Goal: Information Seeking & Learning: Check status

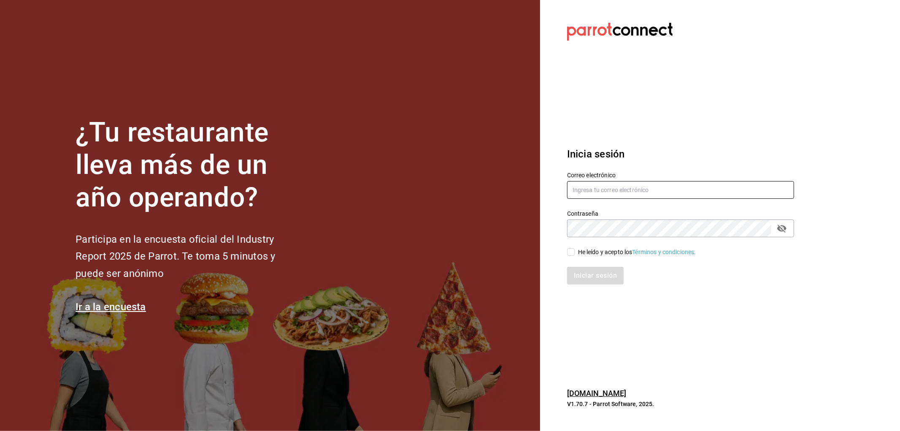
type input "[EMAIL_ADDRESS][DOMAIN_NAME]"
click at [583, 255] on div "He leído y acepto los Términos y condiciones." at bounding box center [637, 252] width 118 height 9
click at [575, 255] on input "He leído y acepto los Términos y condiciones." at bounding box center [571, 252] width 8 height 8
checkbox input "true"
click at [588, 273] on button "Iniciar sesión" at bounding box center [595, 276] width 57 height 18
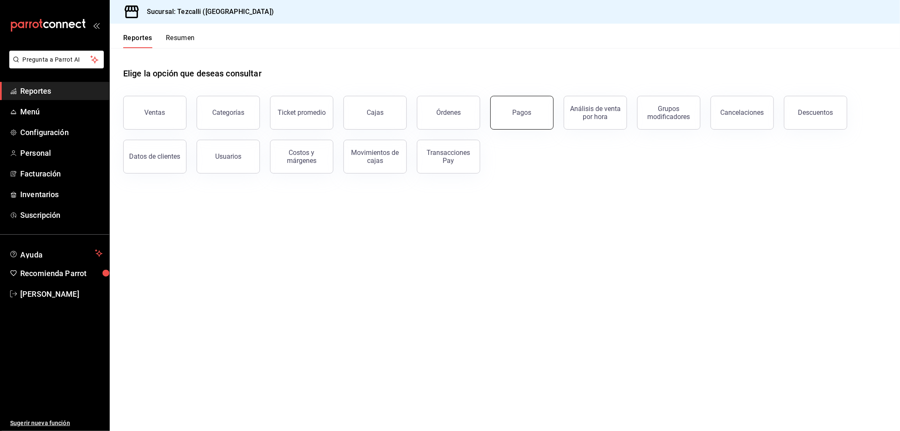
click at [503, 109] on button "Pagos" at bounding box center [522, 113] width 63 height 34
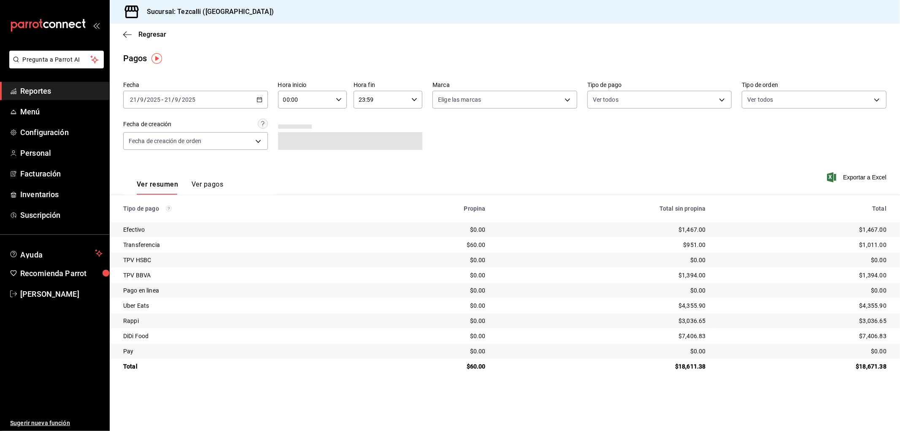
click at [205, 98] on div "2025-09-21 21 / 9 / 2025 - 2025-09-21 21 / 9 / 2025" at bounding box center [195, 100] width 145 height 18
click at [181, 222] on span "Rango de fechas" at bounding box center [162, 220] width 65 height 9
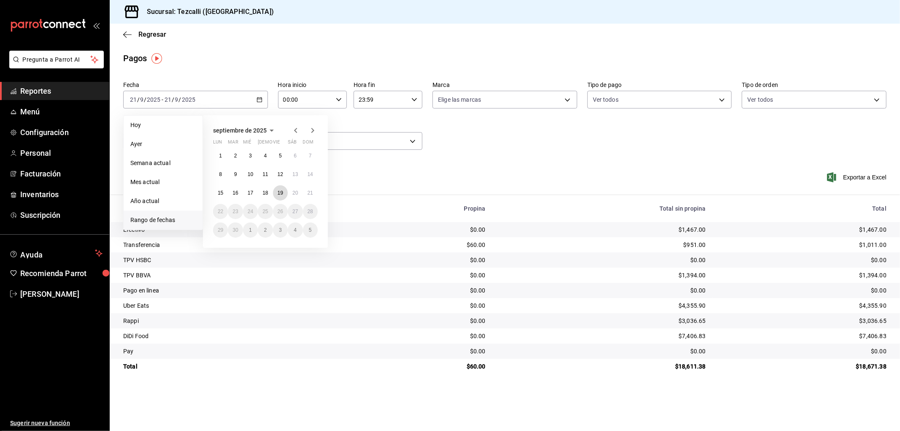
click at [279, 193] on abbr "19" at bounding box center [280, 193] width 5 height 6
click at [308, 195] on abbr "21" at bounding box center [310, 193] width 5 height 6
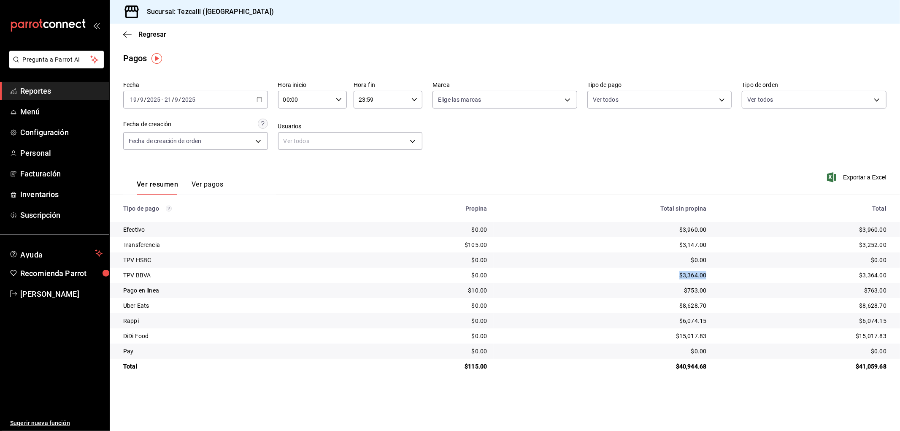
drag, startPoint x: 673, startPoint y: 273, endPoint x: 712, endPoint y: 271, distance: 38.4
click at [712, 271] on tr "TPV BBVA $0.00 $3,364.00 $3,364.00" at bounding box center [505, 275] width 791 height 15
click at [684, 107] on body "Pregunta a Parrot AI Reportes Menú Configuración Personal Facturación Inventari…" at bounding box center [450, 215] width 900 height 431
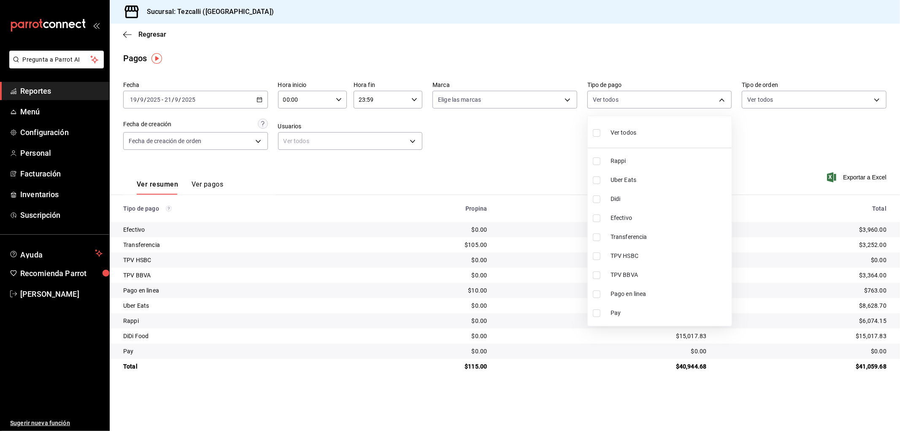
click at [778, 103] on div at bounding box center [450, 215] width 900 height 431
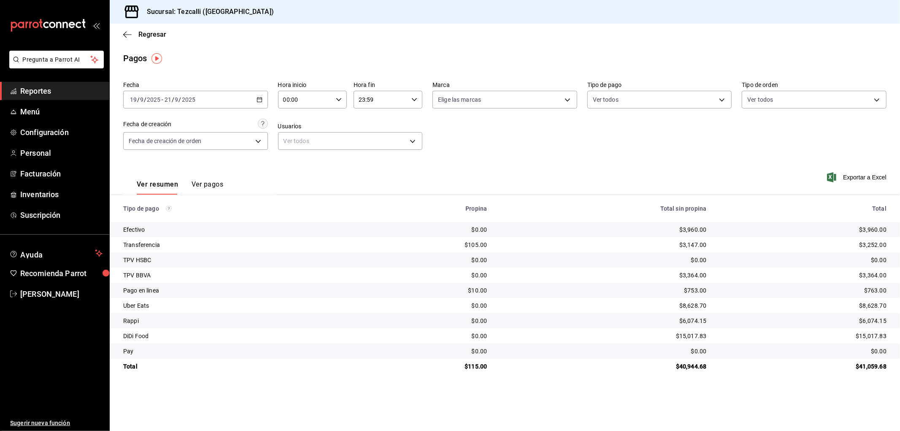
click at [778, 103] on div "Ver todos Rappi Uber Eats Didi Efectivo Transferencia TPV HSBC TPV BBVA Pago en…" at bounding box center [450, 215] width 900 height 431
click at [778, 103] on body "Pregunta a Parrot AI Reportes Menú Configuración Personal Facturación Inventari…" at bounding box center [450, 215] width 900 height 431
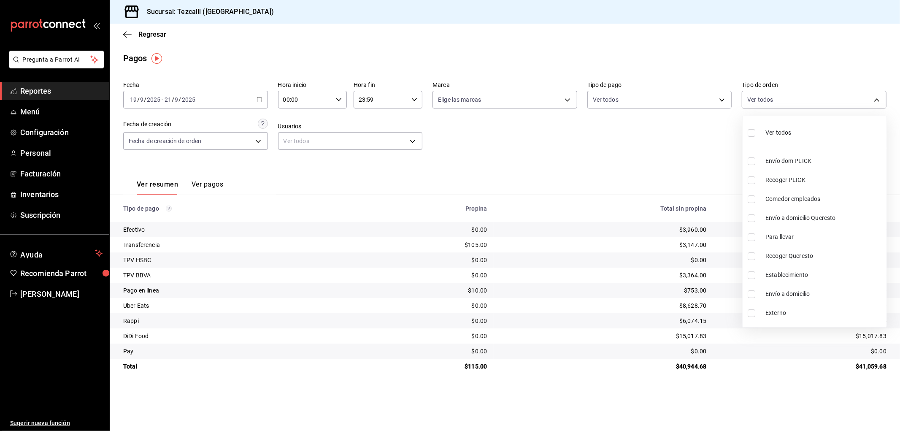
click at [791, 127] on div "Ver todos" at bounding box center [769, 132] width 43 height 18
type input "d2592e8d-4edd-4161-a95e-4339205dd099,49f02905-787d-4136-95a9-85022fcdb814,3f5d8…"
checkbox input "true"
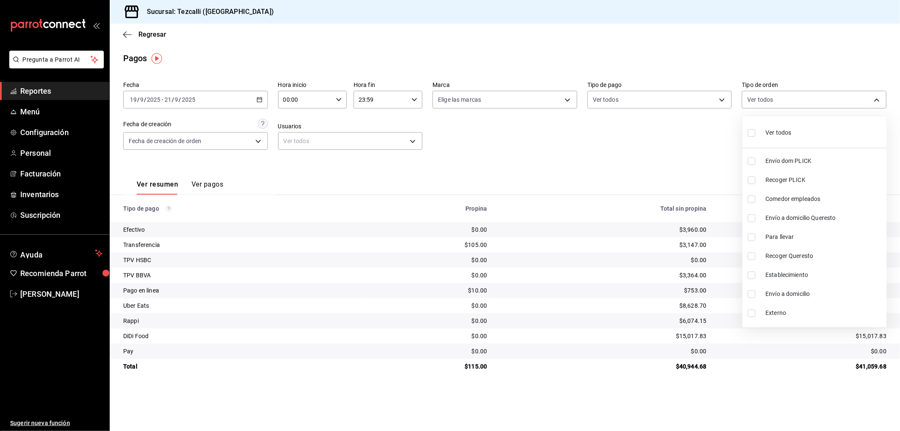
checkbox input "true"
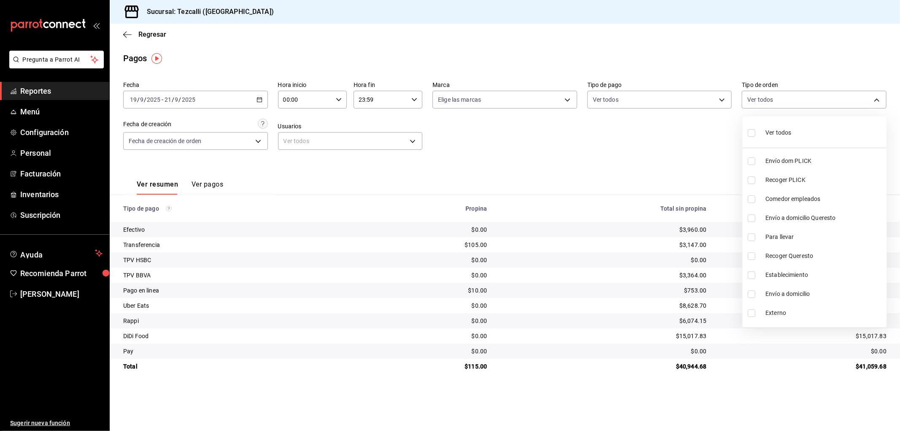
checkbox input "true"
click at [803, 314] on span "Externo" at bounding box center [825, 313] width 118 height 9
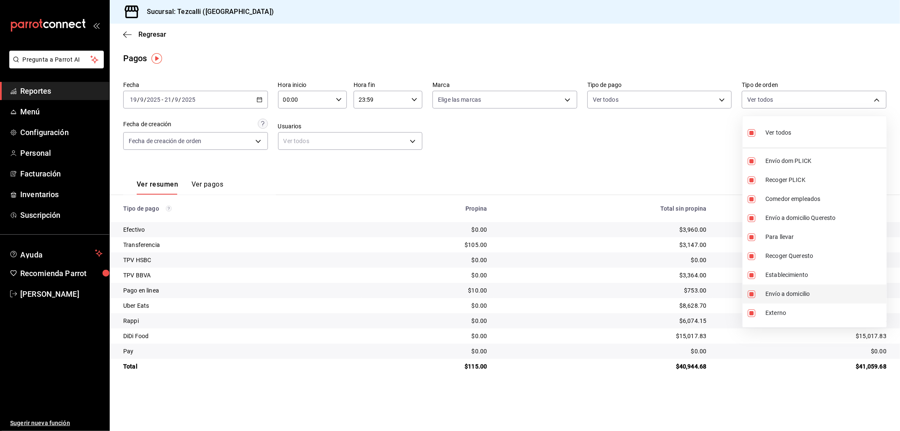
type input "d2592e8d-4edd-4161-a95e-4339205dd099,49f02905-787d-4136-95a9-85022fcdb814,3f5d8…"
checkbox input "false"
click at [803, 298] on li "Envío a domicilio" at bounding box center [815, 294] width 144 height 19
type input "d2592e8d-4edd-4161-a95e-4339205dd099,49f02905-787d-4136-95a9-85022fcdb814,3f5d8…"
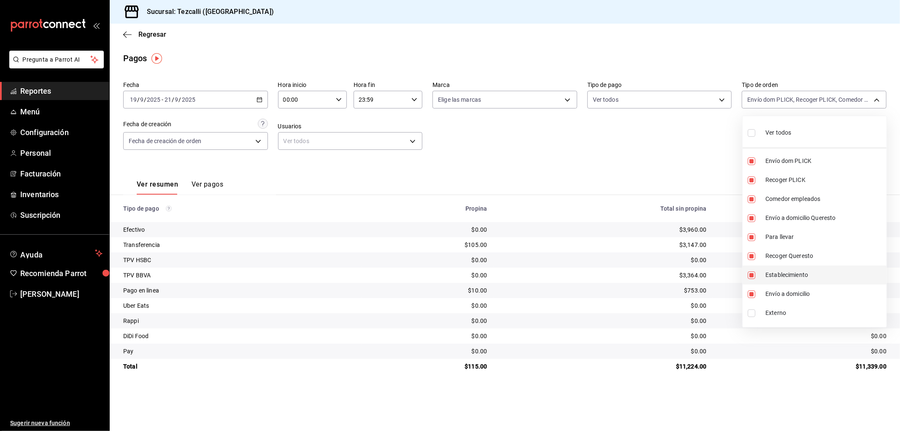
checkbox input "false"
click at [804, 275] on span "Establecimiento" at bounding box center [825, 275] width 118 height 9
type input "d2592e8d-4edd-4161-a95e-4339205dd099,49f02905-787d-4136-95a9-85022fcdb814,3f5d8…"
checkbox input "false"
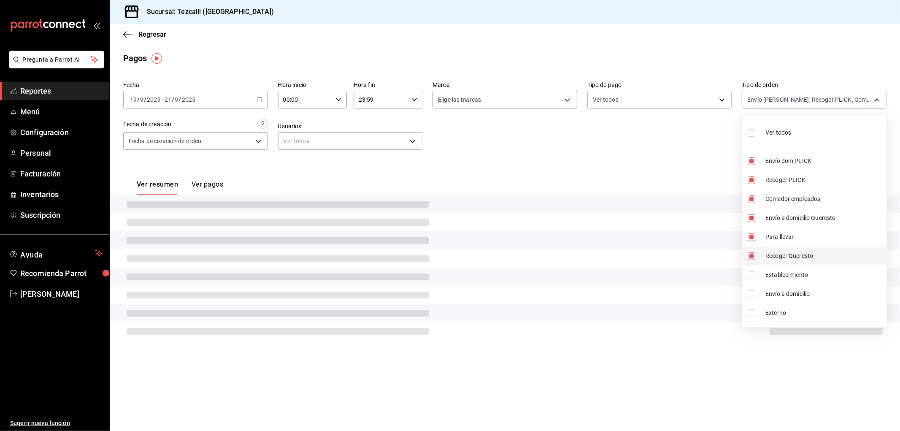
click at [803, 258] on span "Recoger Queresto" at bounding box center [825, 256] width 118 height 9
type input "d2592e8d-4edd-4161-a95e-4339205dd099,49f02905-787d-4136-95a9-85022fcdb814,3f5d8…"
checkbox input "false"
click at [804, 236] on span "Para llevar" at bounding box center [825, 237] width 118 height 9
type input "d2592e8d-4edd-4161-a95e-4339205dd099,49f02905-787d-4136-95a9-85022fcdb814,3f5d8…"
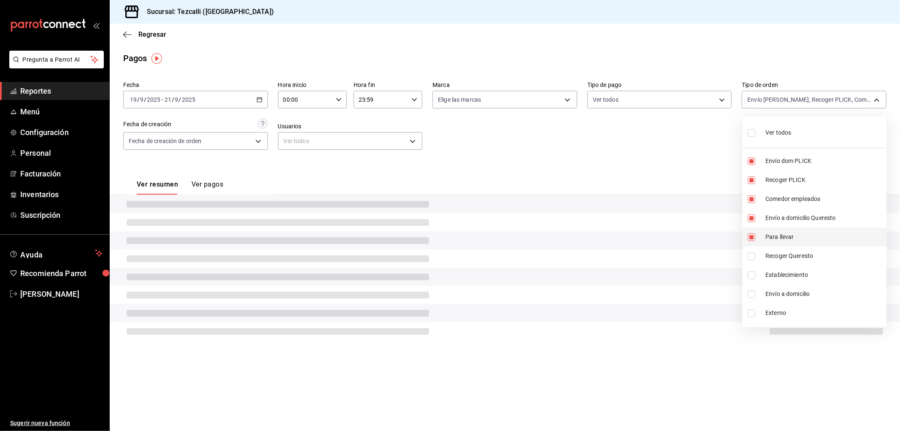
checkbox input "false"
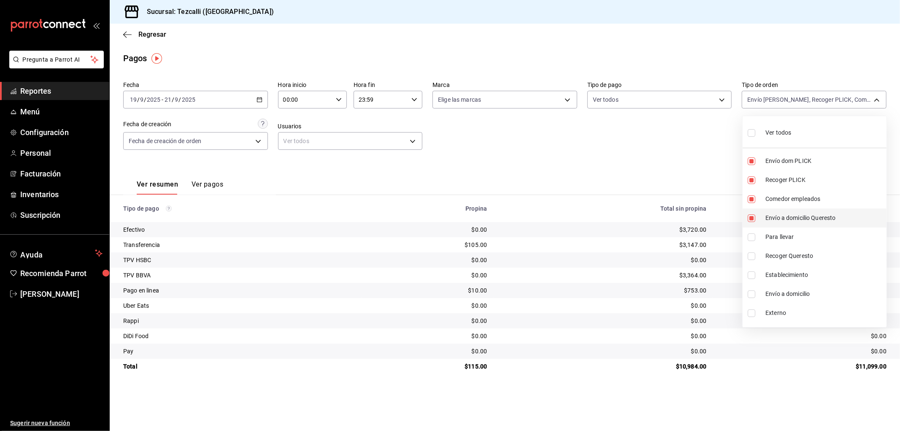
click at [807, 220] on span "Envío a domicilio Queresto" at bounding box center [825, 218] width 118 height 9
type input "d2592e8d-4edd-4161-a95e-4339205dd099,49f02905-787d-4136-95a9-85022fcdb814,3f5d8…"
checkbox input "false"
click at [808, 201] on span "Comedor empleados" at bounding box center [825, 199] width 118 height 9
type input "d2592e8d-4edd-4161-a95e-4339205dd099,49f02905-787d-4136-95a9-85022fcdb814,069fe…"
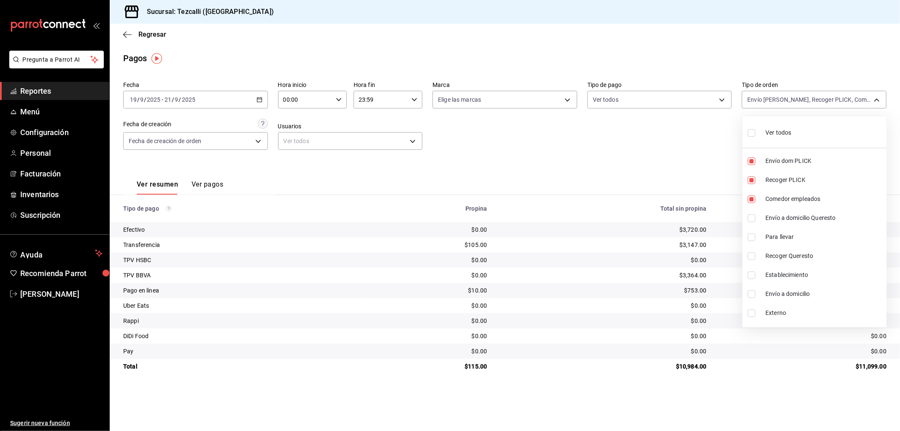
checkbox input "false"
click at [655, 165] on div at bounding box center [450, 215] width 900 height 431
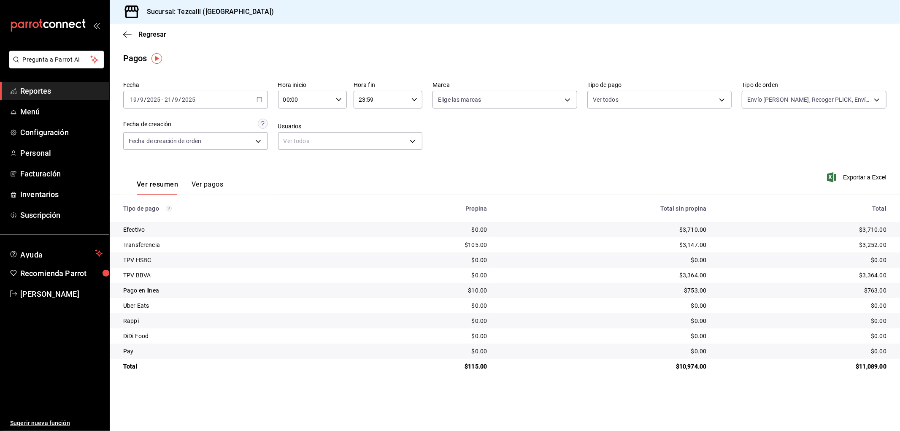
click at [234, 99] on div "2025-09-19 19 / 9 / 2025 - 2025-09-21 21 / 9 / 2025" at bounding box center [195, 100] width 145 height 18
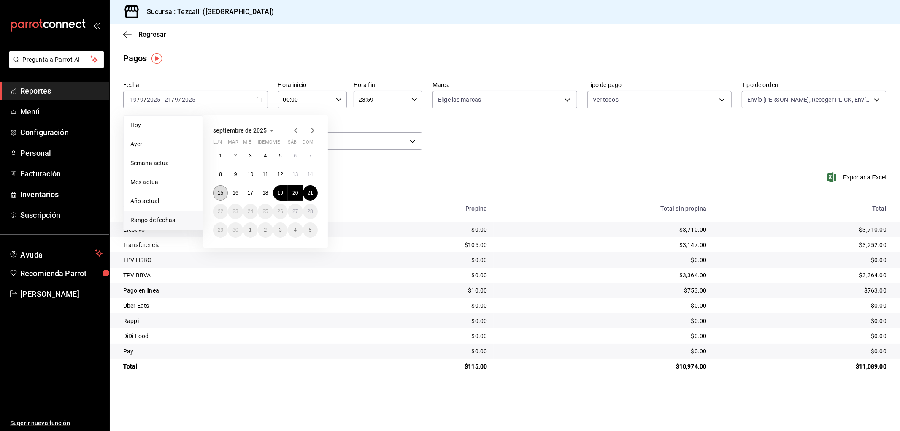
click at [224, 188] on button "15" at bounding box center [220, 192] width 15 height 15
click at [309, 195] on abbr "21" at bounding box center [310, 193] width 5 height 6
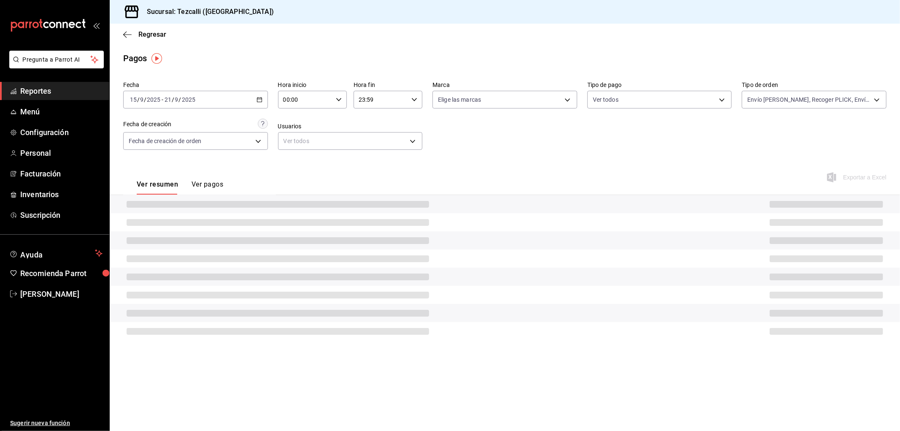
click at [492, 178] on div "Ver resumen Ver pagos Exportar a Excel" at bounding box center [505, 182] width 791 height 45
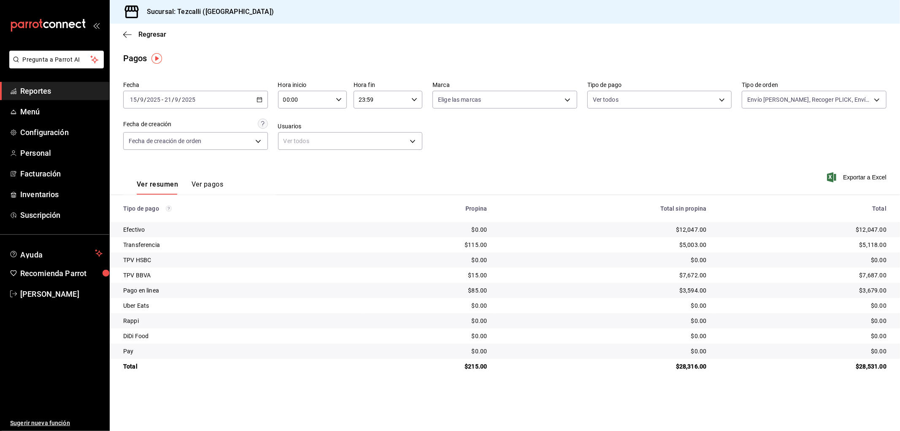
click at [792, 112] on div "Fecha 2025-09-15 15 / 9 / 2025 - 2025-09-21 21 / 9 / 2025 Hora inicio 00:00 Hor…" at bounding box center [505, 119] width 764 height 82
click at [795, 108] on body "Pregunta a Parrot AI Reportes Menú Configuración Personal Facturación Inventari…" at bounding box center [450, 215] width 900 height 431
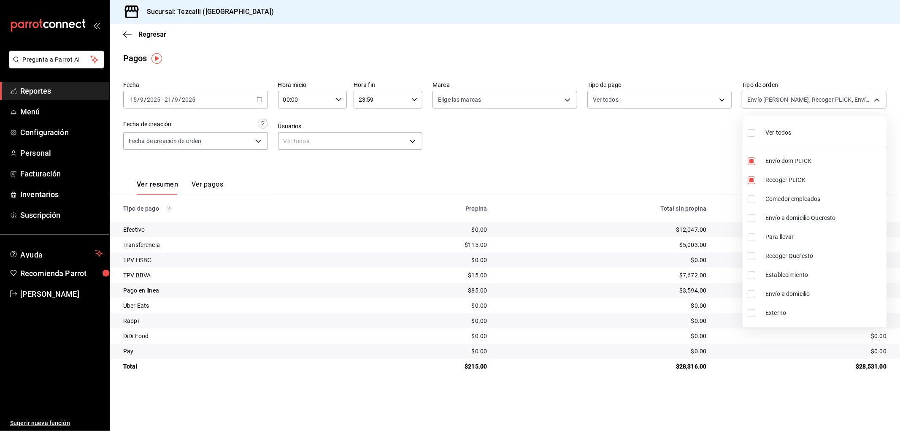
click at [803, 307] on li "Externo" at bounding box center [815, 313] width 144 height 19
type input "d2592e8d-4edd-4161-a95e-4339205dd099,49f02905-787d-4136-95a9-85022fcdb814,069fe…"
checkbox input "true"
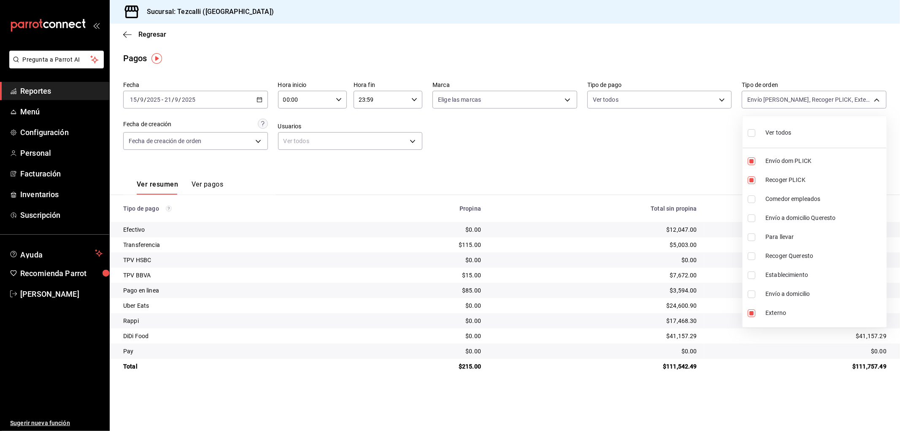
click at [799, 137] on li "Ver todos" at bounding box center [815, 131] width 144 height 25
type input "d2592e8d-4edd-4161-a95e-4339205dd099,49f02905-787d-4136-95a9-85022fcdb814,3f5d8…"
checkbox input "true"
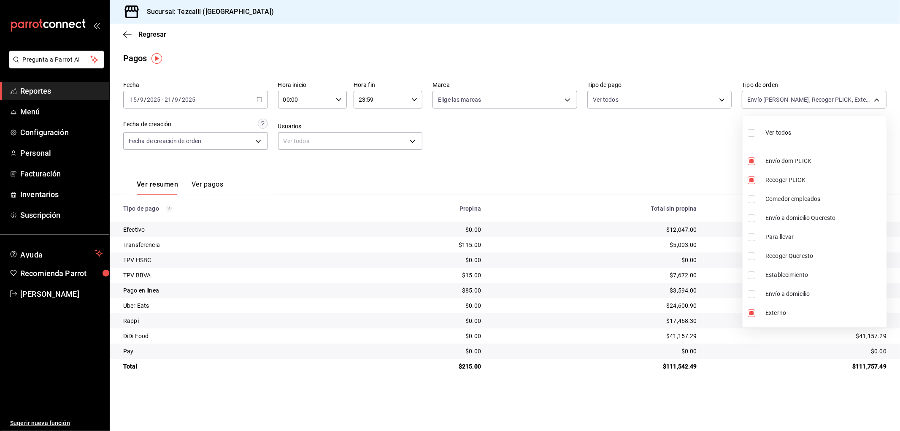
checkbox input "true"
click at [798, 166] on li "Envío dom PLICK" at bounding box center [815, 161] width 144 height 19
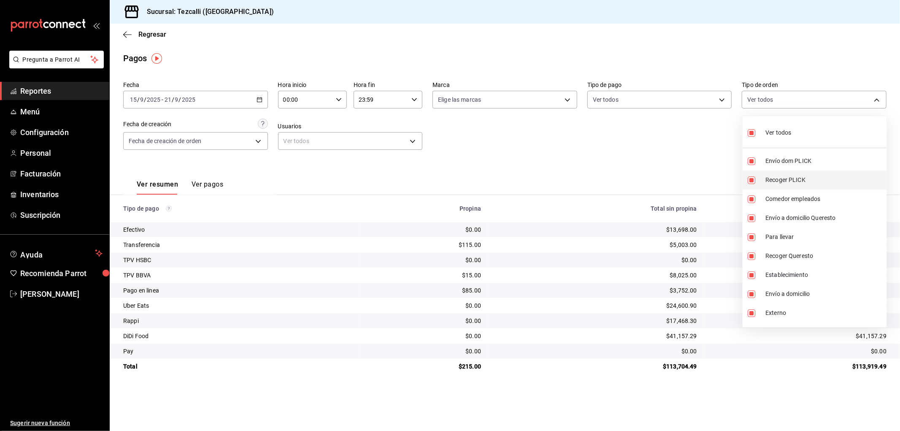
type input "49f02905-787d-4136-95a9-85022fcdb814,3f5d829f-fe32-432a-9459-d65048023397,ca62b…"
checkbox input "false"
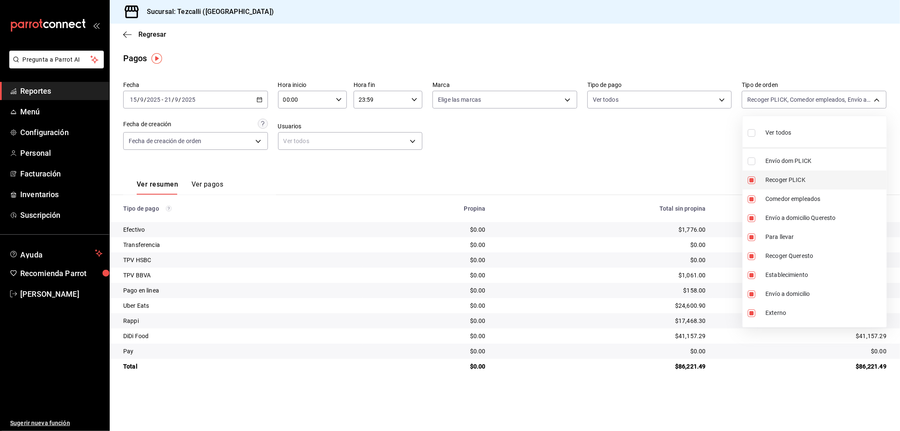
click at [795, 178] on span "Recoger PLICK" at bounding box center [825, 180] width 118 height 9
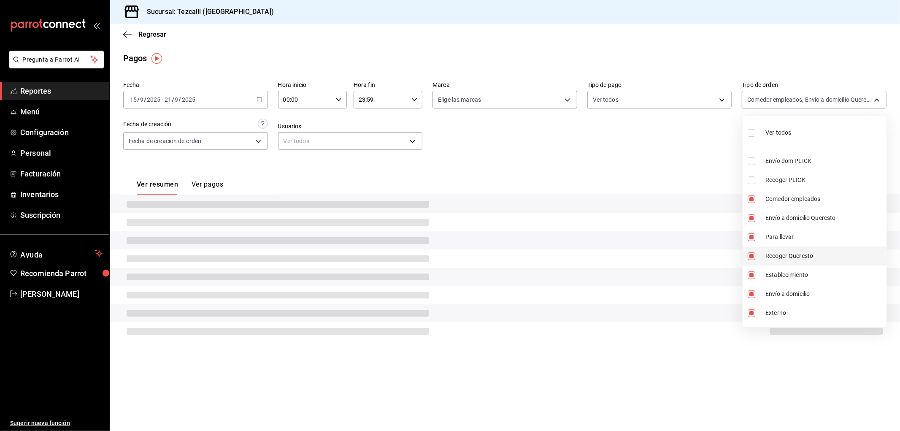
type input "3f5d829f-fe32-432a-9459-d65048023397,ca62b568-829a-405b-afd3-7889728cf23b,53ce0…"
checkbox input "false"
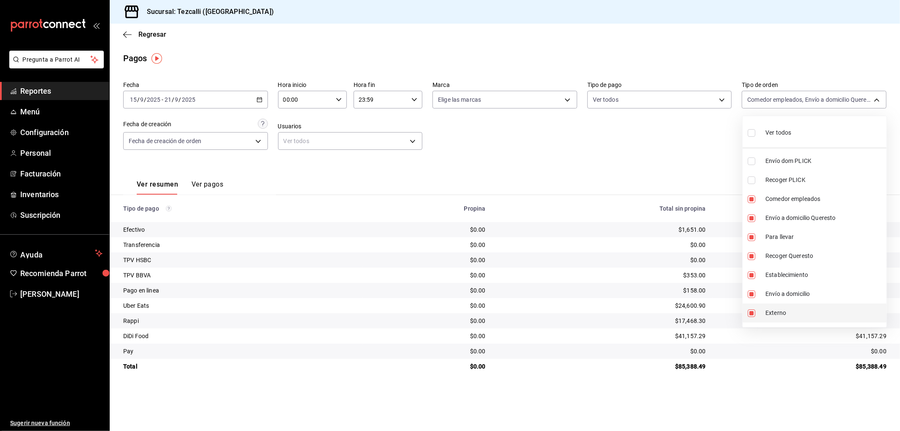
click at [777, 309] on span "Externo" at bounding box center [825, 313] width 118 height 9
type input "3f5d829f-fe32-432a-9459-d65048023397,ca62b568-829a-405b-afd3-7889728cf23b,53ce0…"
checkbox input "false"
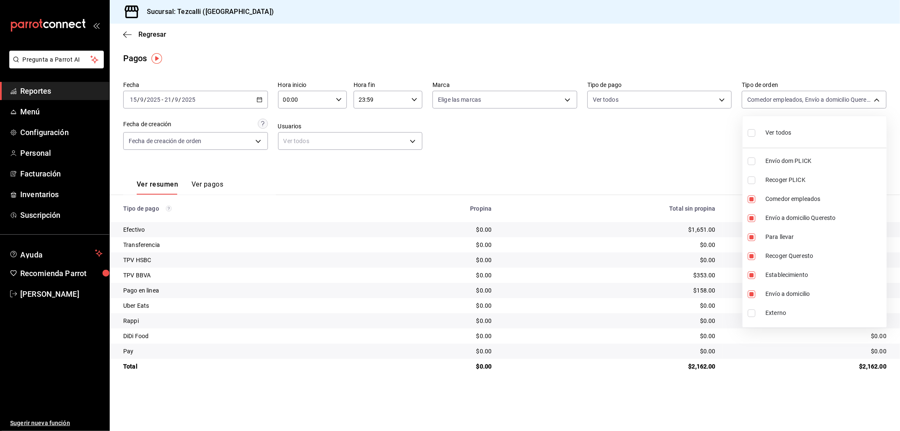
click at [588, 192] on div at bounding box center [450, 215] width 900 height 431
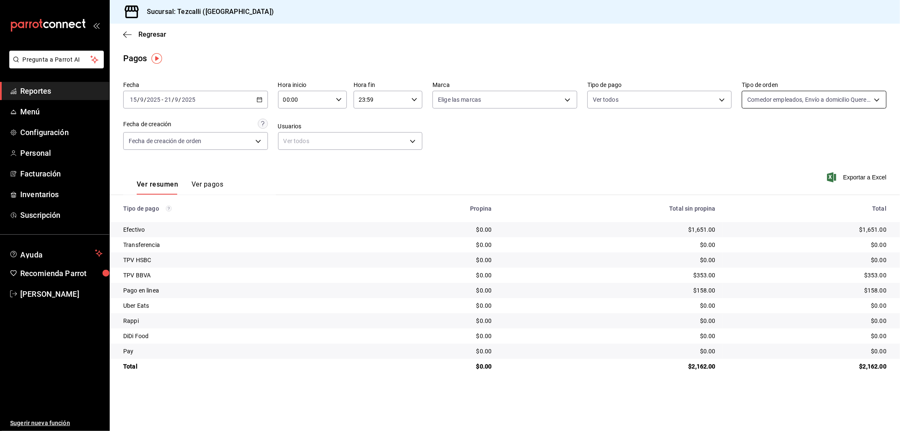
click at [794, 93] on body "Pregunta a Parrot AI Reportes Menú Configuración Personal Facturación Inventari…" at bounding box center [450, 215] width 900 height 431
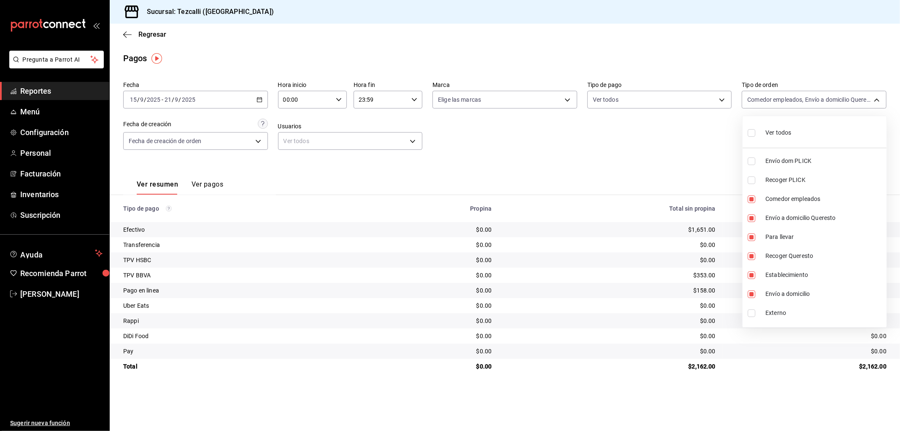
click at [769, 132] on span "Ver todos" at bounding box center [779, 132] width 26 height 9
type input "d2592e8d-4edd-4161-a95e-4339205dd099,49f02905-787d-4136-95a9-85022fcdb814,3f5d8…"
checkbox input "true"
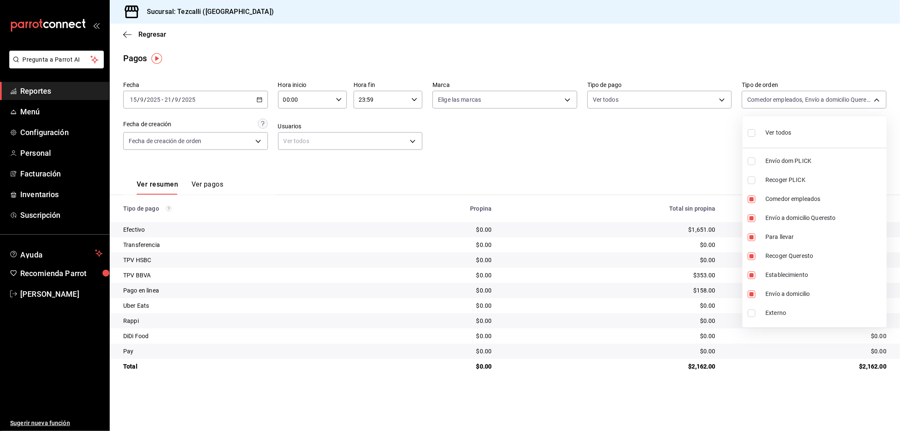
checkbox input "true"
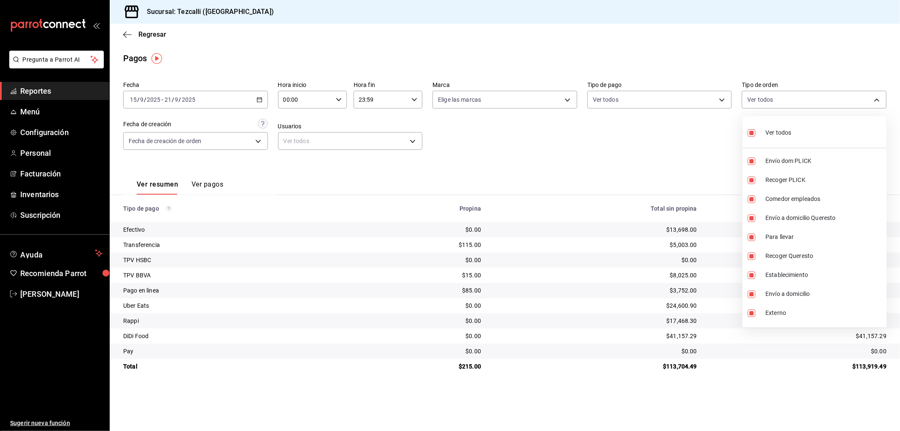
click at [635, 138] on div at bounding box center [450, 215] width 900 height 431
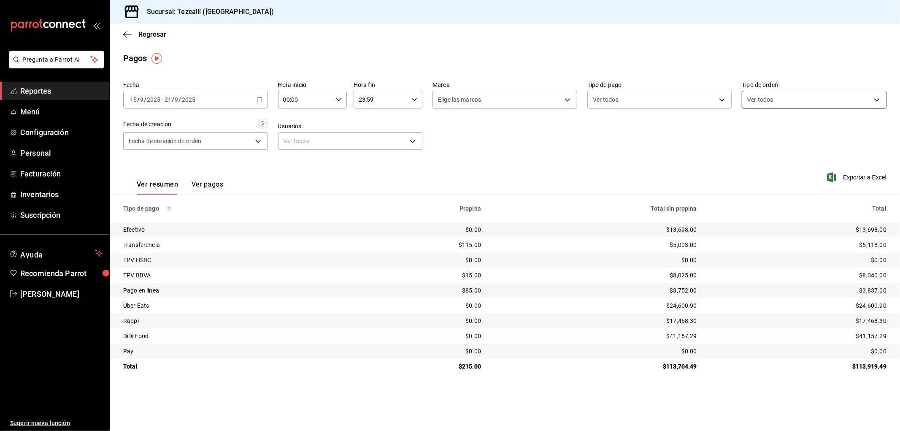
click at [756, 101] on body "Pregunta a Parrot AI Reportes Menú Configuración Personal Facturación Inventari…" at bounding box center [450, 215] width 900 height 431
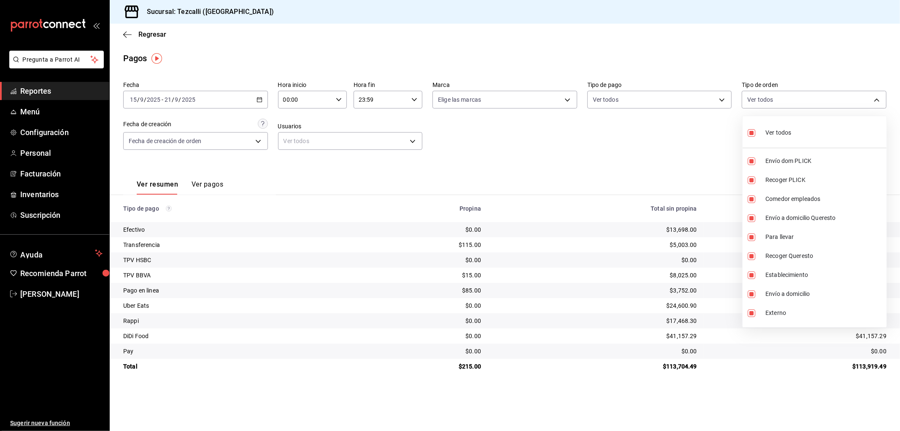
click at [186, 112] on div at bounding box center [450, 215] width 900 height 431
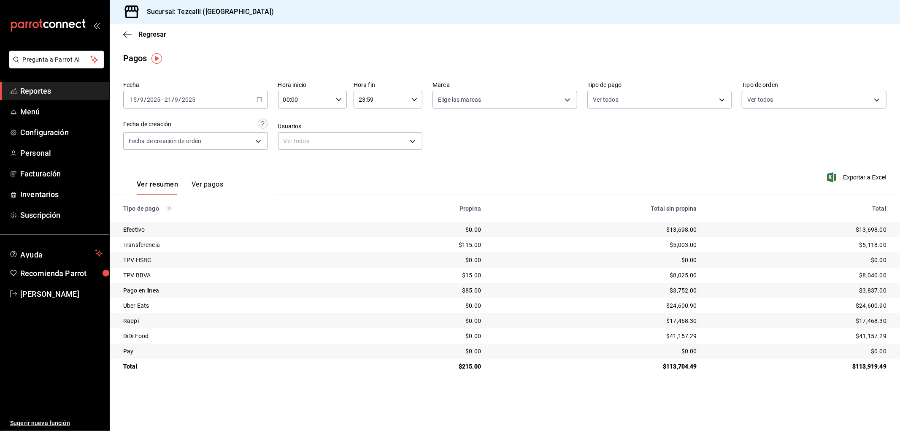
click at [188, 103] on div "Ver todos Envío dom PLICK Recoger PLICK Comedor empleados Envío a domicilio Que…" at bounding box center [450, 215] width 900 height 431
click at [188, 103] on input "2025" at bounding box center [189, 99] width 14 height 7
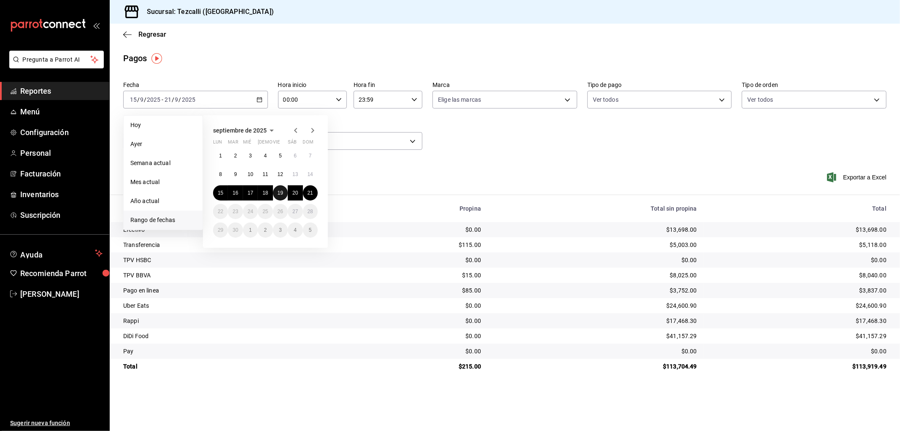
click at [283, 194] on button "19" at bounding box center [280, 192] width 15 height 15
click at [312, 193] on abbr "21" at bounding box center [310, 193] width 5 height 6
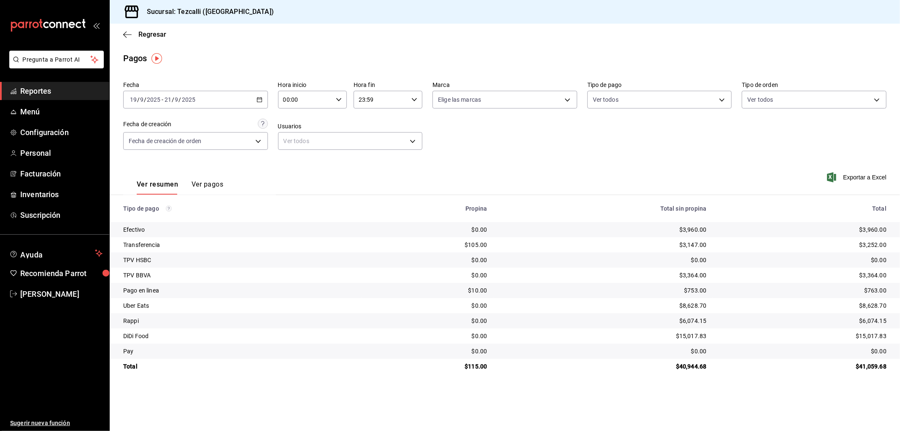
click at [436, 179] on div "Ver resumen Ver pagos Exportar a Excel" at bounding box center [505, 182] width 791 height 45
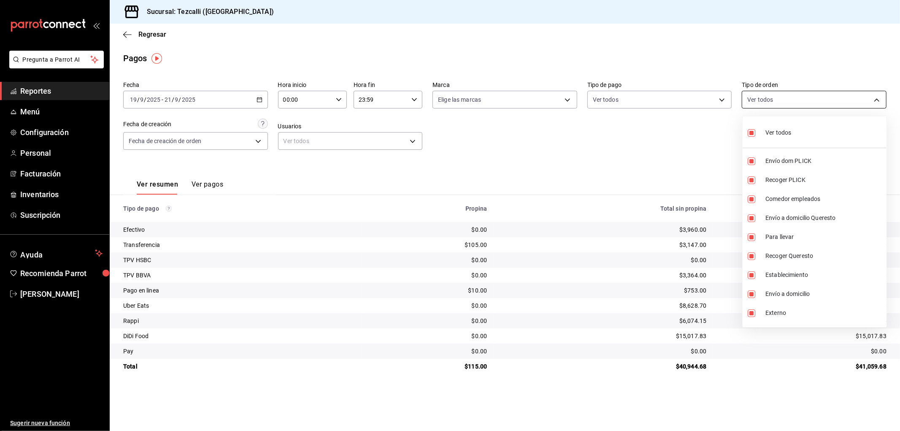
click at [806, 93] on body "Pregunta a Parrot AI Reportes Menú Configuración Personal Facturación Inventari…" at bounding box center [450, 215] width 900 height 431
click at [803, 307] on li "Externo" at bounding box center [815, 313] width 144 height 19
type input "d2592e8d-4edd-4161-a95e-4339205dd099,49f02905-787d-4136-95a9-85022fcdb814,3f5d8…"
checkbox input "false"
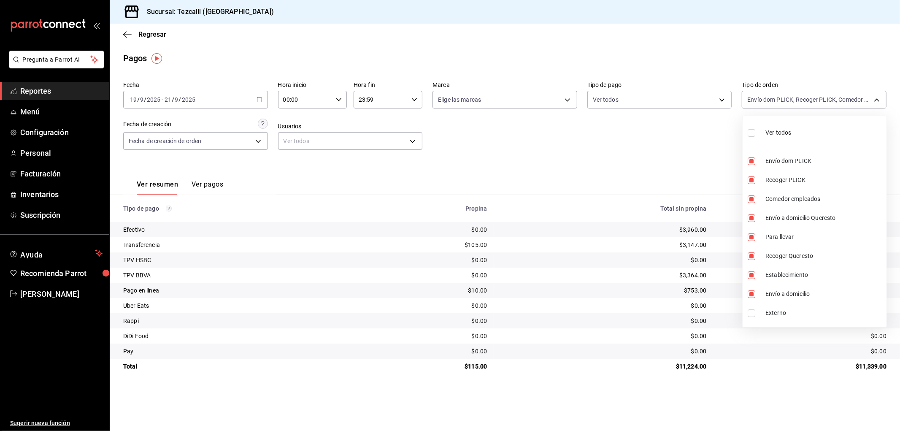
click at [673, 127] on div at bounding box center [450, 215] width 900 height 431
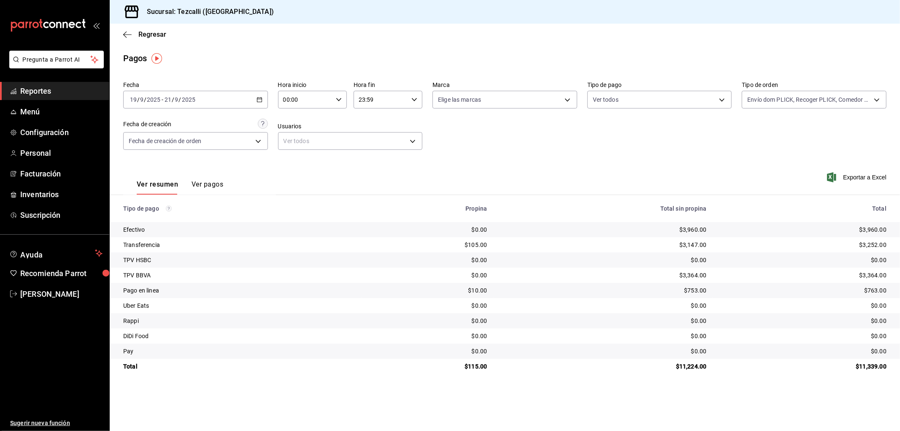
click at [223, 101] on div "2025-09-19 19 / 9 / 2025 - 2025-09-21 21 / 9 / 2025" at bounding box center [195, 100] width 145 height 18
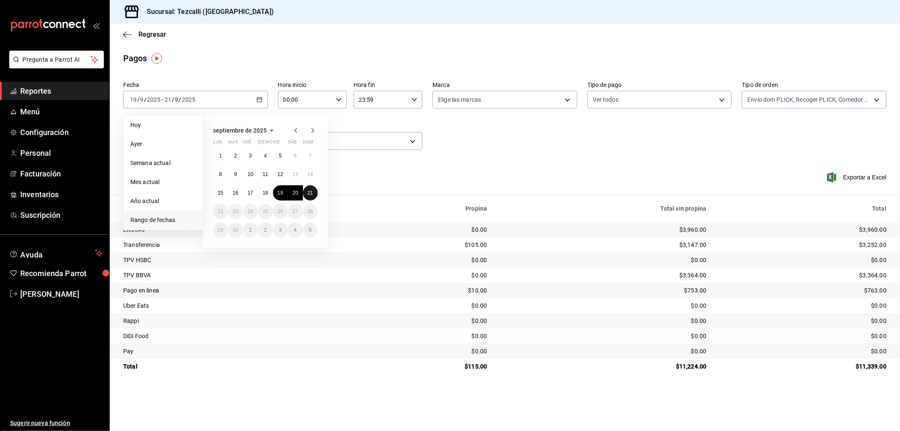
click at [310, 195] on abbr "21" at bounding box center [310, 193] width 5 height 6
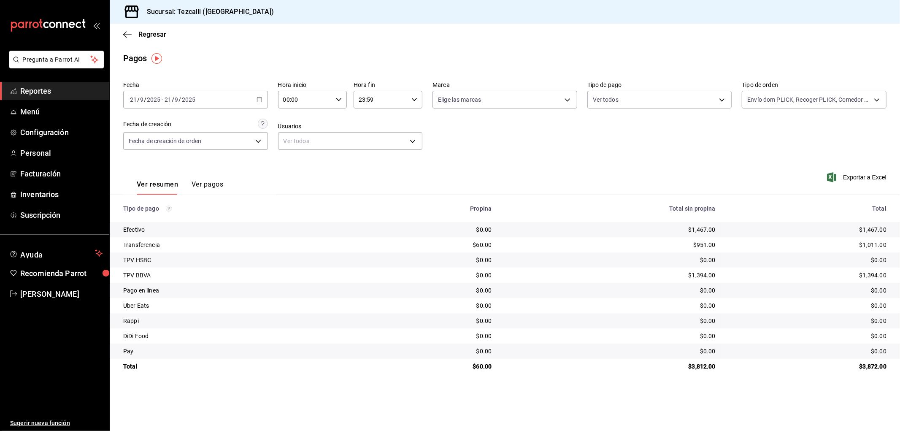
click at [507, 150] on div "Fecha 2025-09-21 21 / 9 / 2025 - 2025-09-21 21 / 9 / 2025 Hora inicio 00:00 Hor…" at bounding box center [505, 119] width 764 height 82
click at [231, 102] on div "2025-09-21 21 / 9 / 2025 - 2025-09-21 21 / 9 / 2025" at bounding box center [195, 100] width 145 height 18
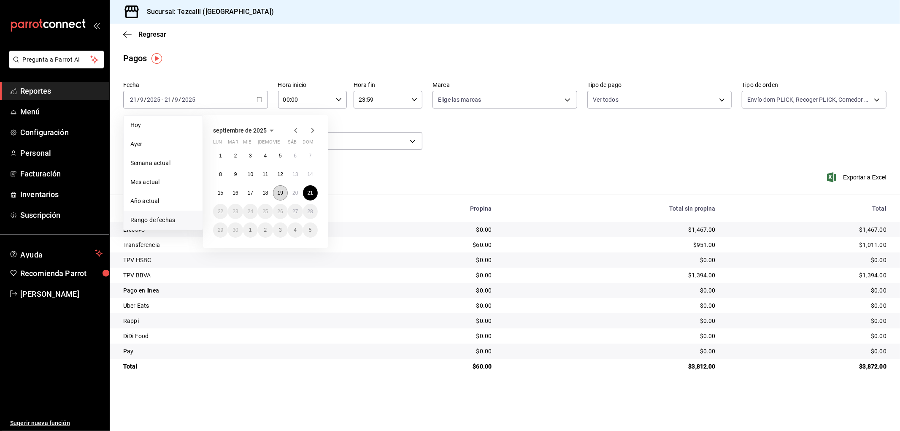
click at [281, 192] on abbr "19" at bounding box center [280, 193] width 5 height 6
click at [315, 191] on button "21" at bounding box center [310, 192] width 15 height 15
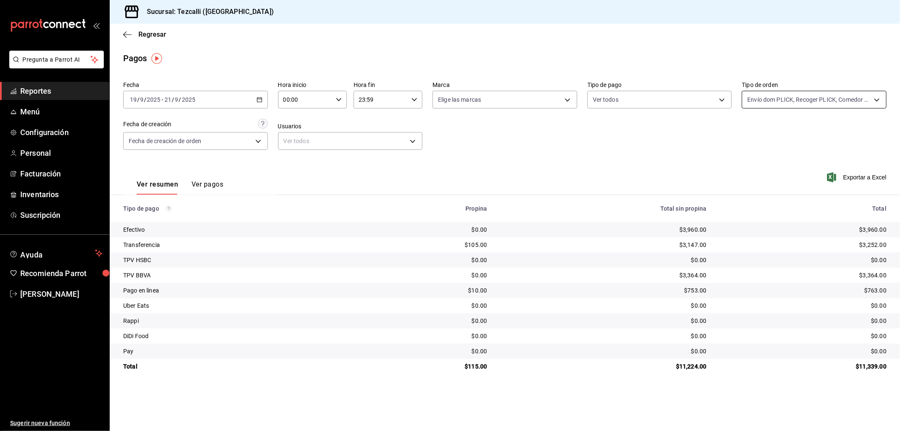
click at [773, 103] on body "Pregunta a Parrot AI Reportes Menú Configuración Personal Facturación Inventari…" at bounding box center [450, 215] width 900 height 431
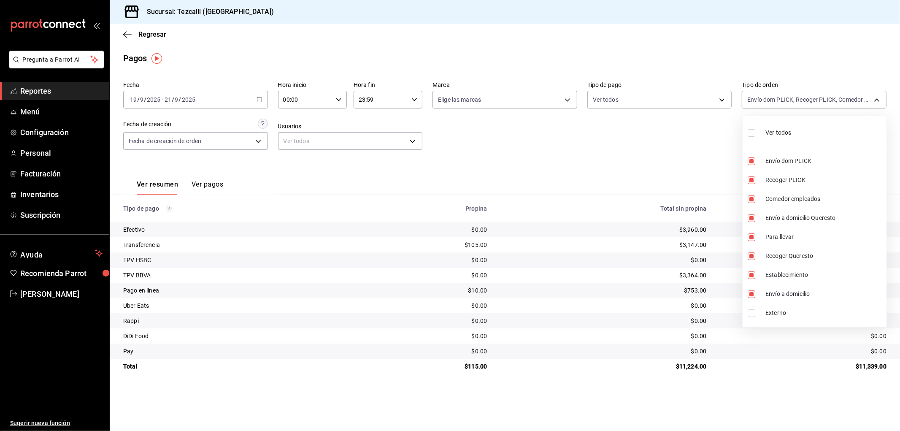
click at [773, 100] on div at bounding box center [450, 215] width 900 height 431
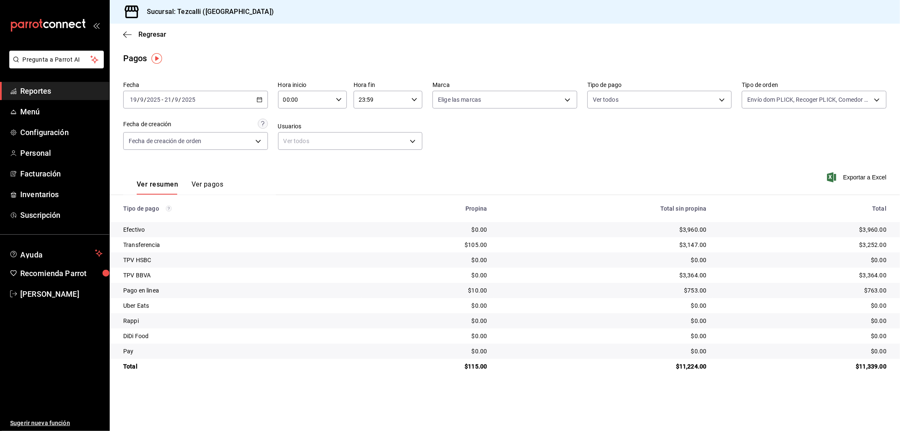
click at [673, 208] on div "Total sin propina" at bounding box center [604, 208] width 206 height 7
drag, startPoint x: 678, startPoint y: 276, endPoint x: 721, endPoint y: 275, distance: 43.1
click at [721, 275] on tr "TPV BBVA $0.00 $3,364.00 $3,364.00" at bounding box center [505, 275] width 791 height 15
click at [245, 94] on div "2025-09-19 19 / 9 / 2025 - 2025-09-21 21 / 9 / 2025" at bounding box center [195, 100] width 145 height 18
drag, startPoint x: 681, startPoint y: 277, endPoint x: 739, endPoint y: 277, distance: 58.7
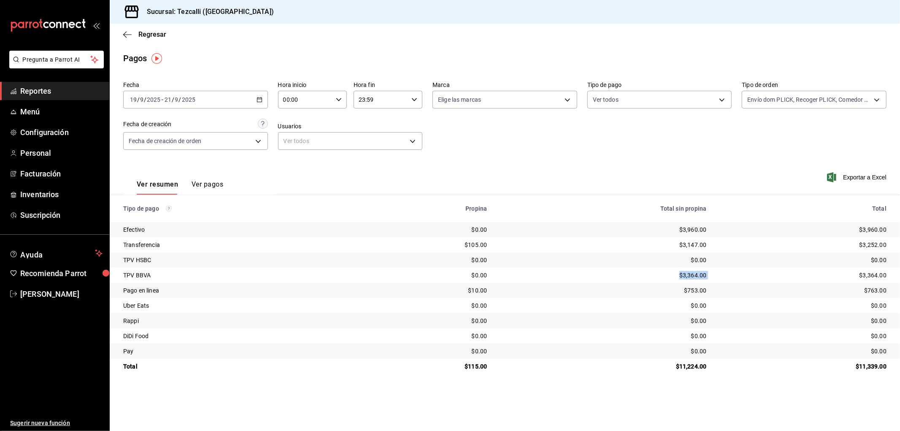
click at [739, 277] on tr "TPV BBVA $0.00 $3,364.00 $3,364.00" at bounding box center [505, 275] width 791 height 15
click at [759, 168] on div "Exportar a Excel" at bounding box center [810, 177] width 153 height 35
